Goal: Navigation & Orientation: Find specific page/section

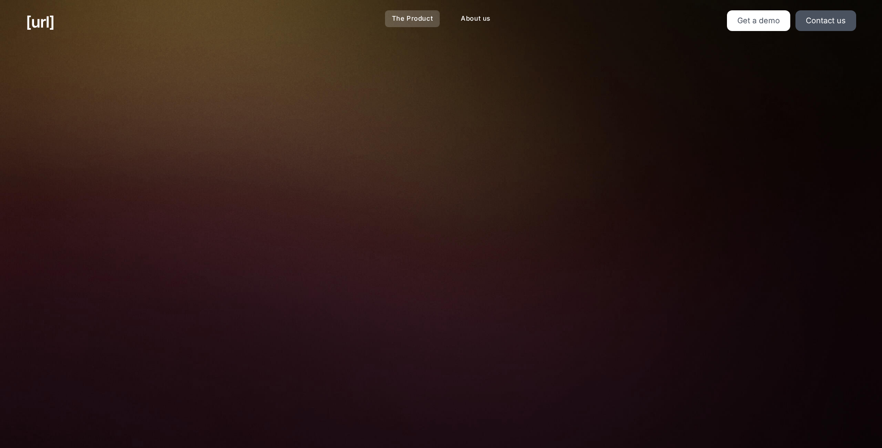
click at [411, 18] on link "The Product" at bounding box center [412, 18] width 55 height 17
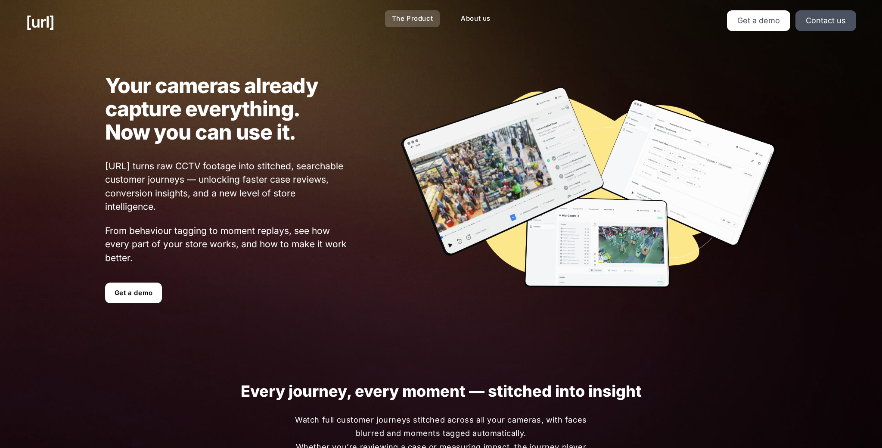
click at [429, 16] on link "The Product" at bounding box center [412, 18] width 55 height 17
click at [484, 16] on link "About us" at bounding box center [475, 18] width 43 height 17
